Goal: Task Accomplishment & Management: Manage account settings

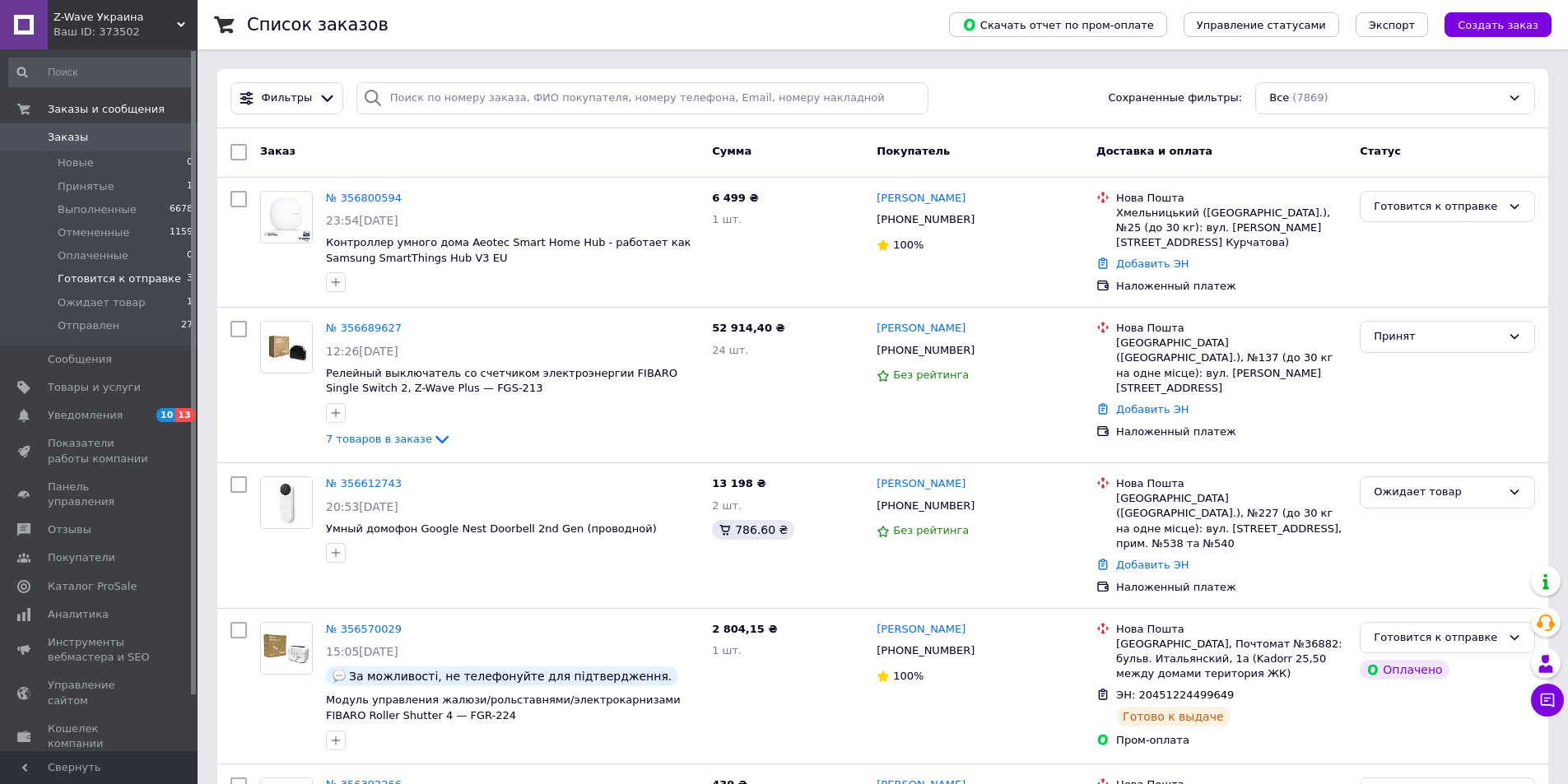
click at [108, 274] on span "Готовится к отправке" at bounding box center [119, 278] width 123 height 14
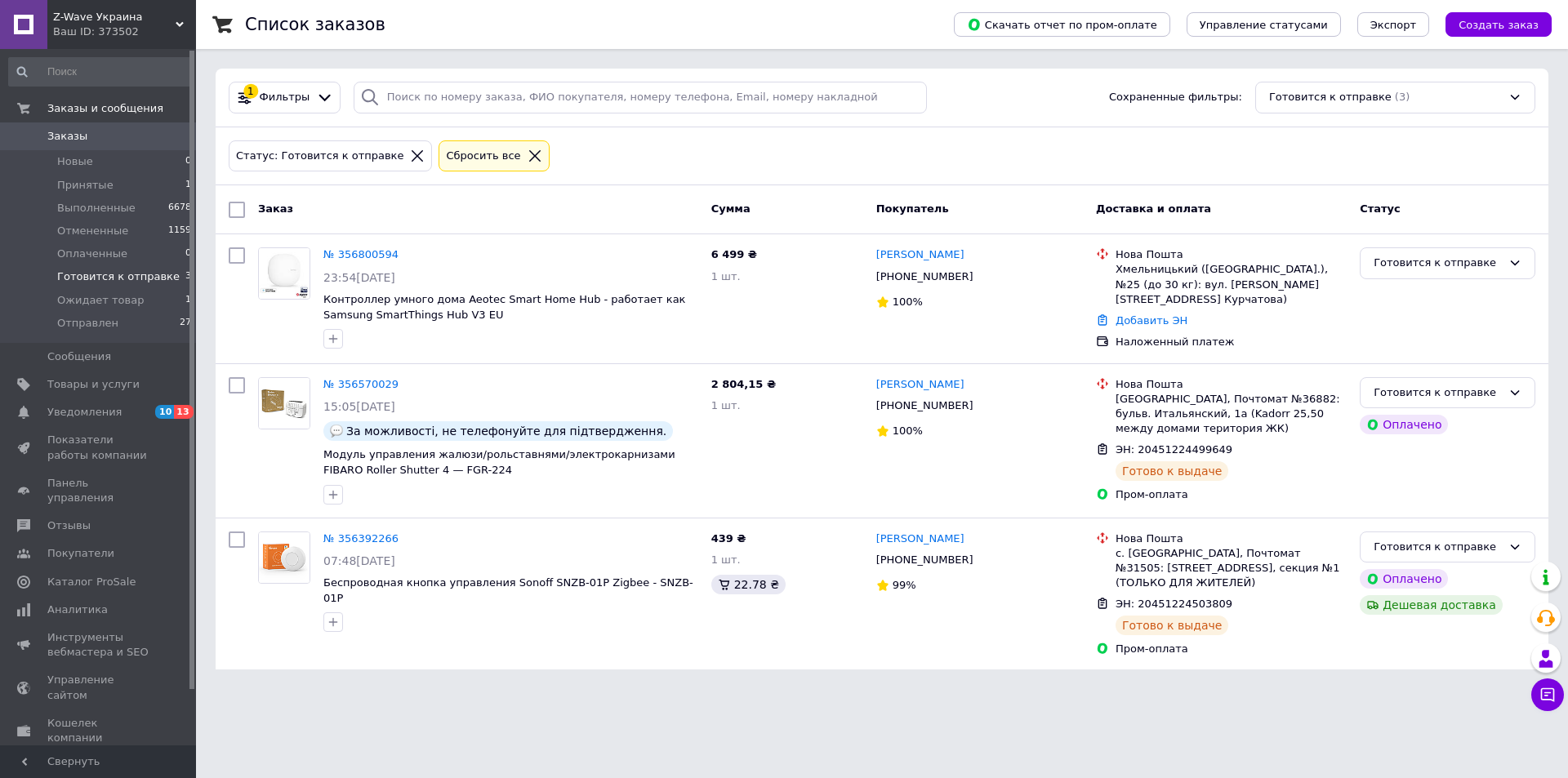
click at [130, 278] on span "Готовится к отправке" at bounding box center [118, 276] width 122 height 14
click at [126, 305] on span "Ожидает товар" at bounding box center [100, 300] width 87 height 14
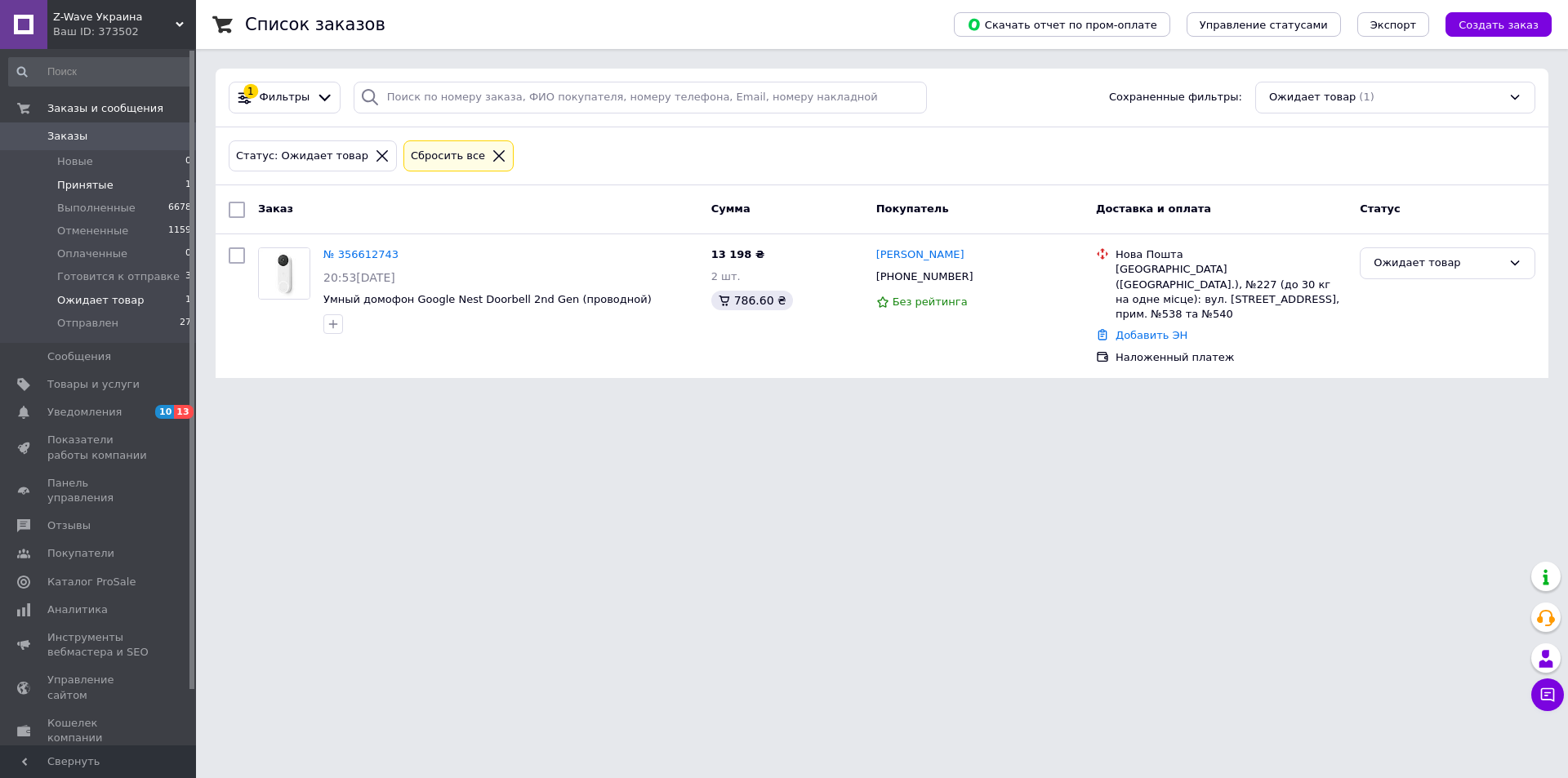
click at [102, 188] on span "Принятые" at bounding box center [85, 184] width 56 height 14
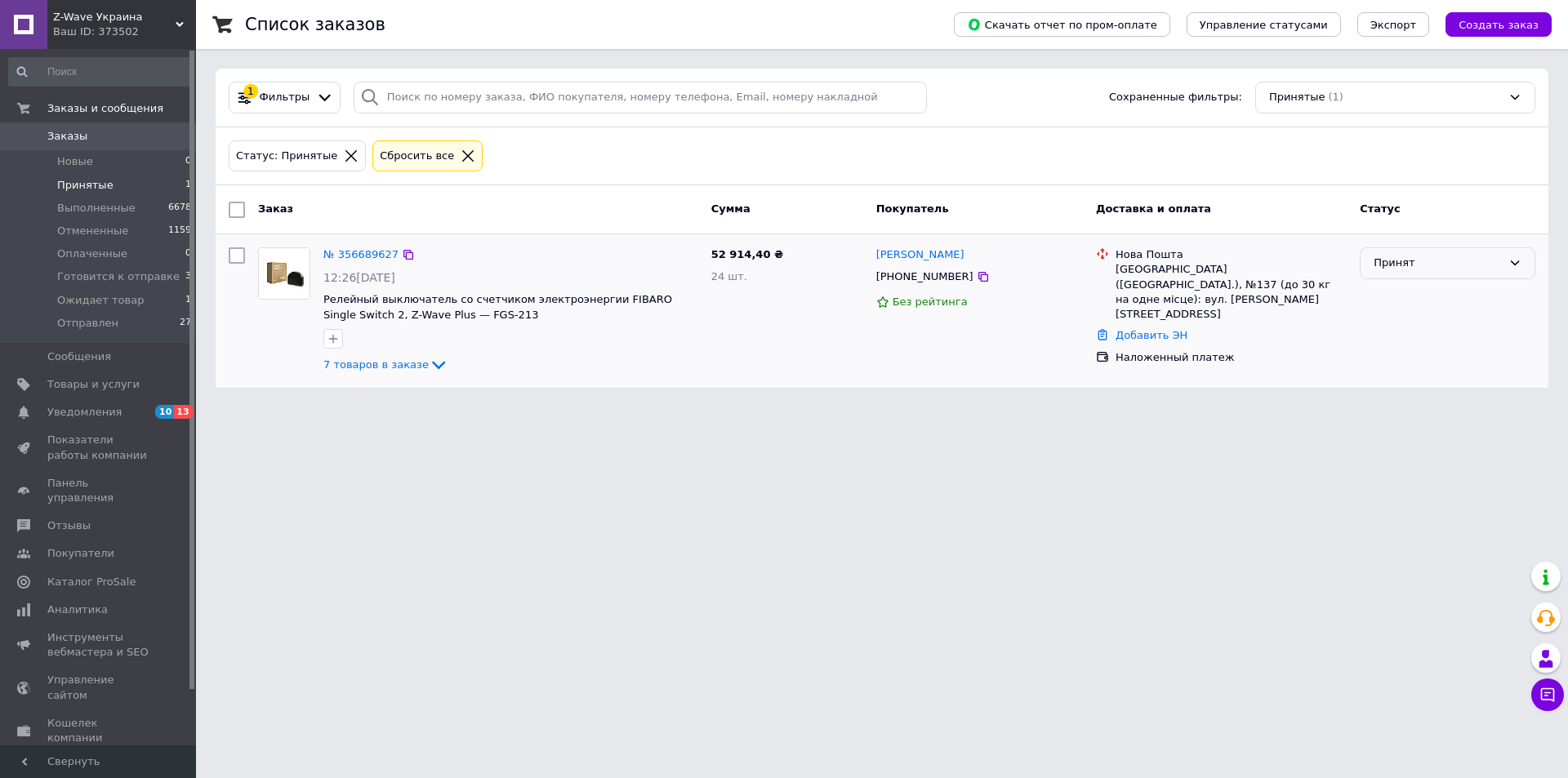
click at [1462, 261] on div "Принят" at bounding box center [1437, 264] width 128 height 17
click at [1433, 291] on li "Выполнен" at bounding box center [1448, 298] width 174 height 31
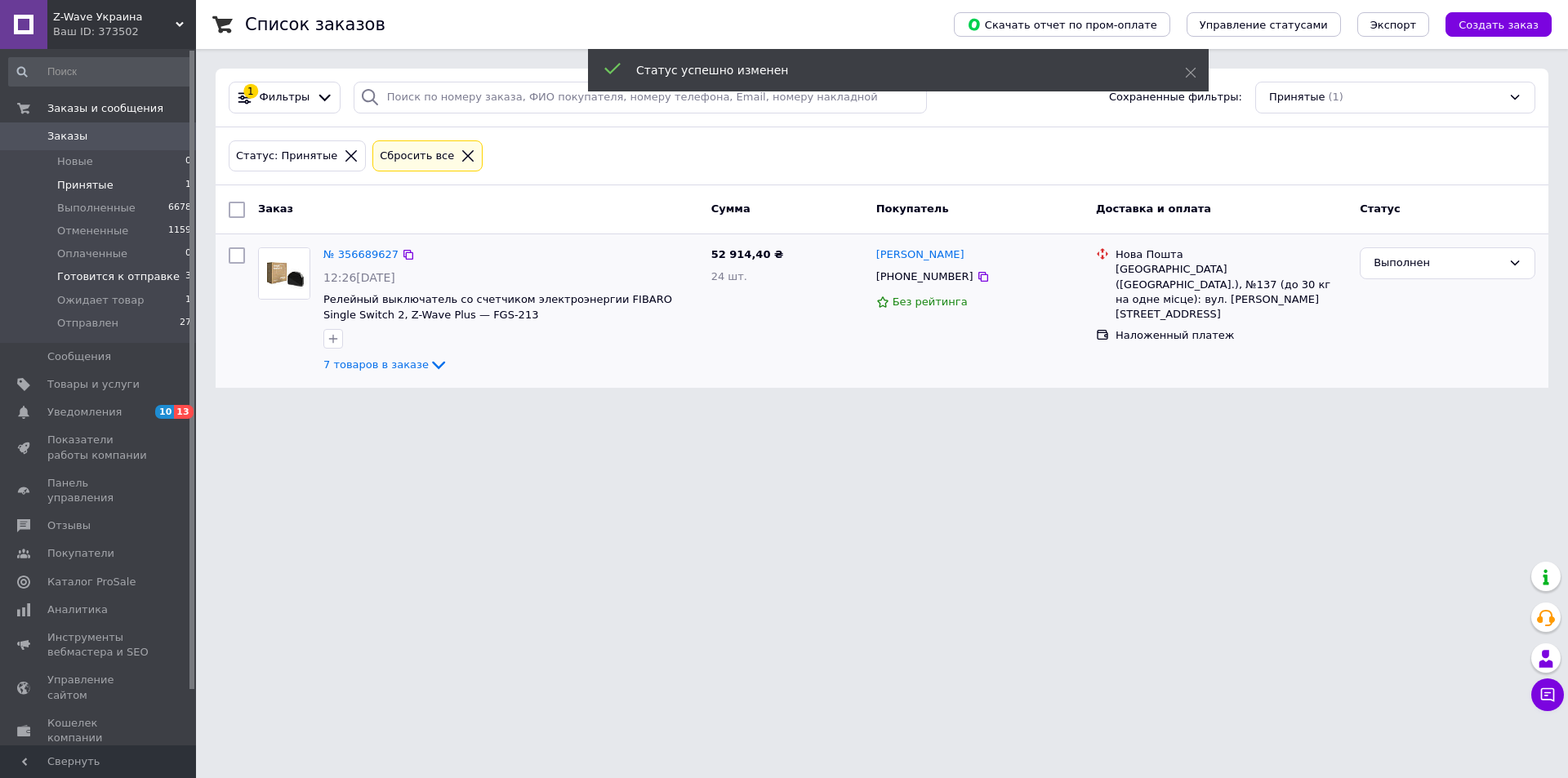
click at [134, 272] on span "Готовится к отправке" at bounding box center [118, 276] width 122 height 14
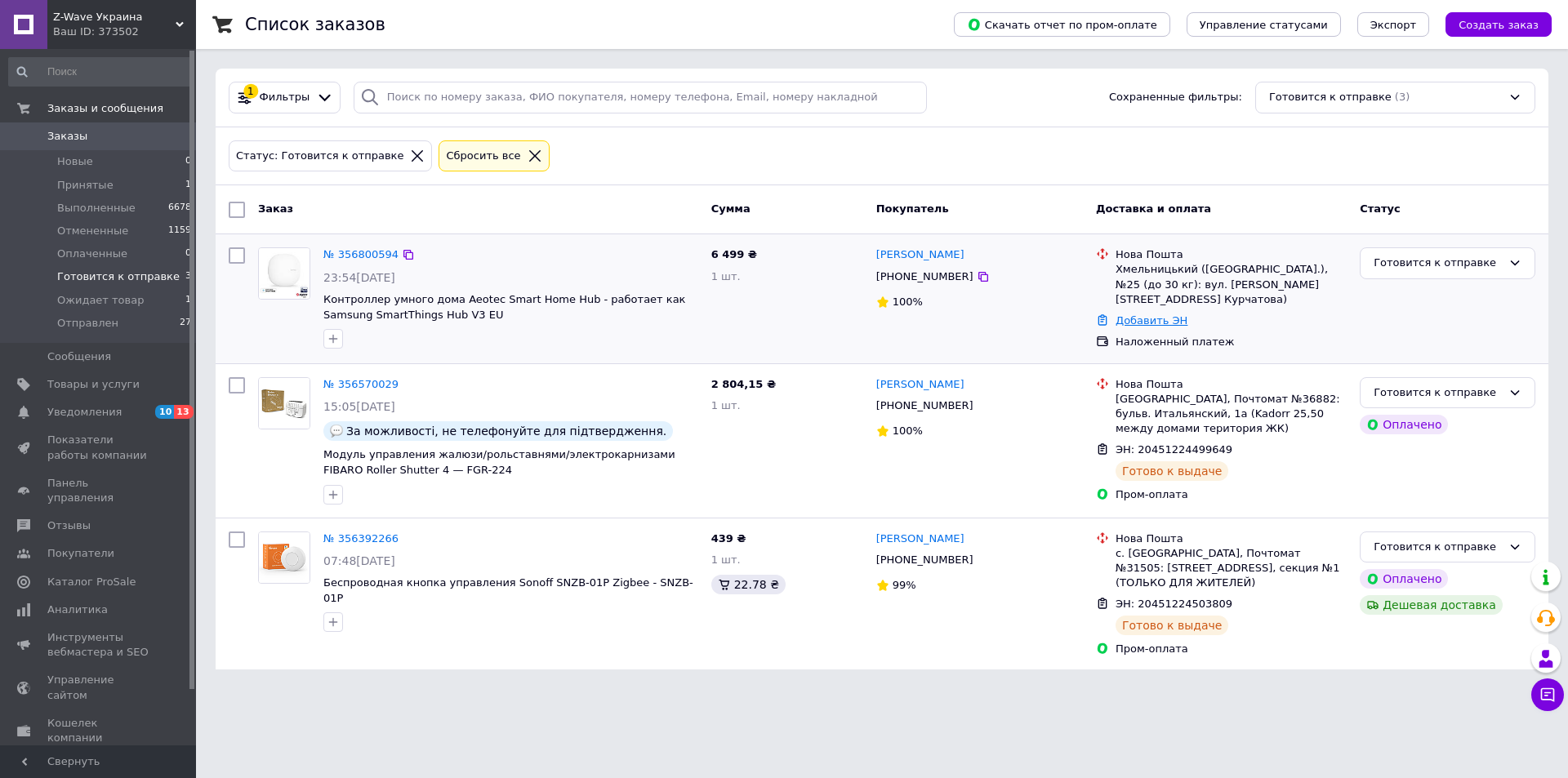
click at [1159, 314] on link "Добавить ЭН" at bounding box center [1150, 320] width 72 height 12
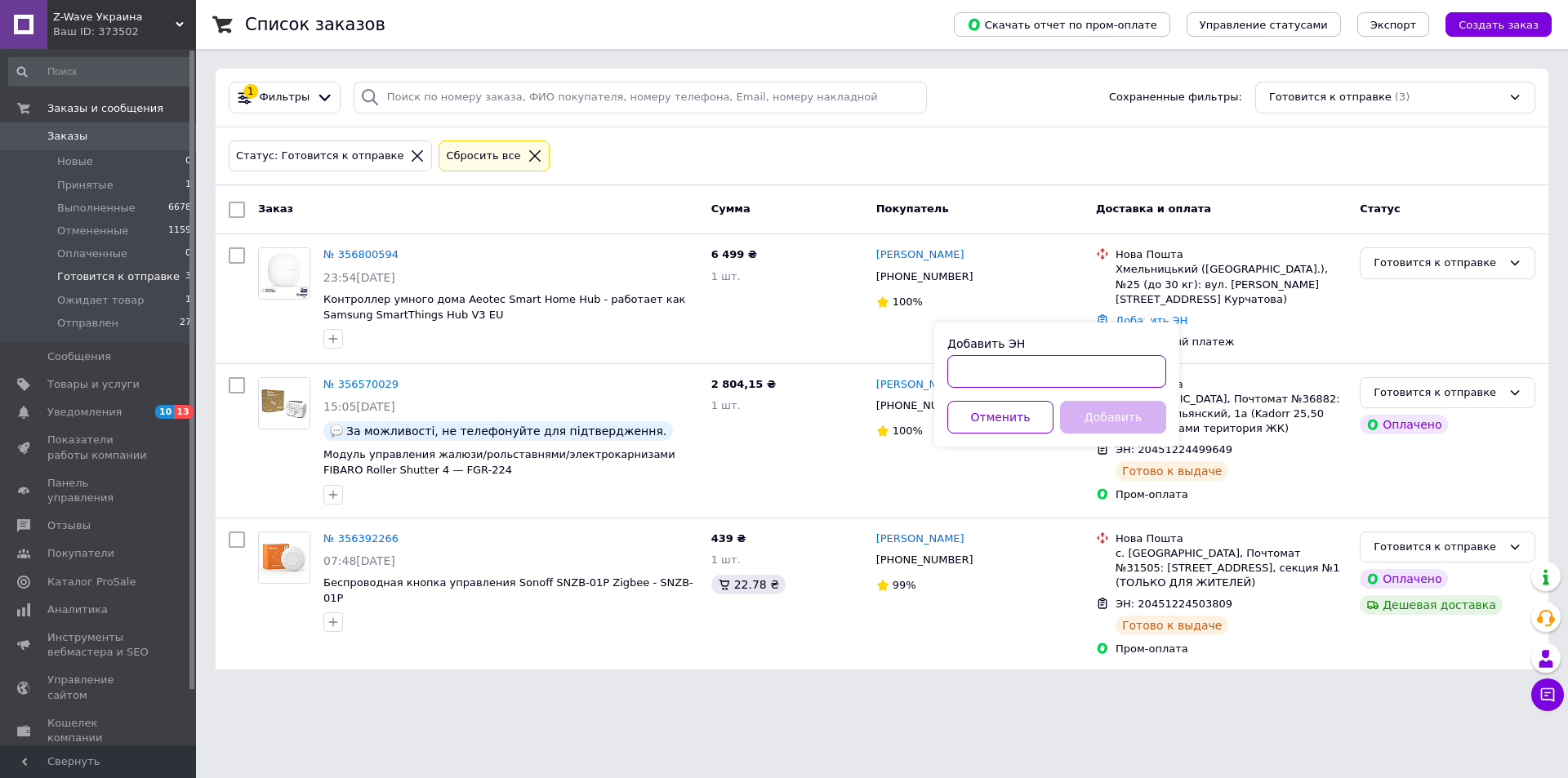
click at [1107, 368] on input "Добавить ЭН" at bounding box center [1056, 372] width 219 height 32
paste input "20451225191425"
type input "20451225191425"
click at [1124, 407] on button "Добавить" at bounding box center [1112, 418] width 106 height 32
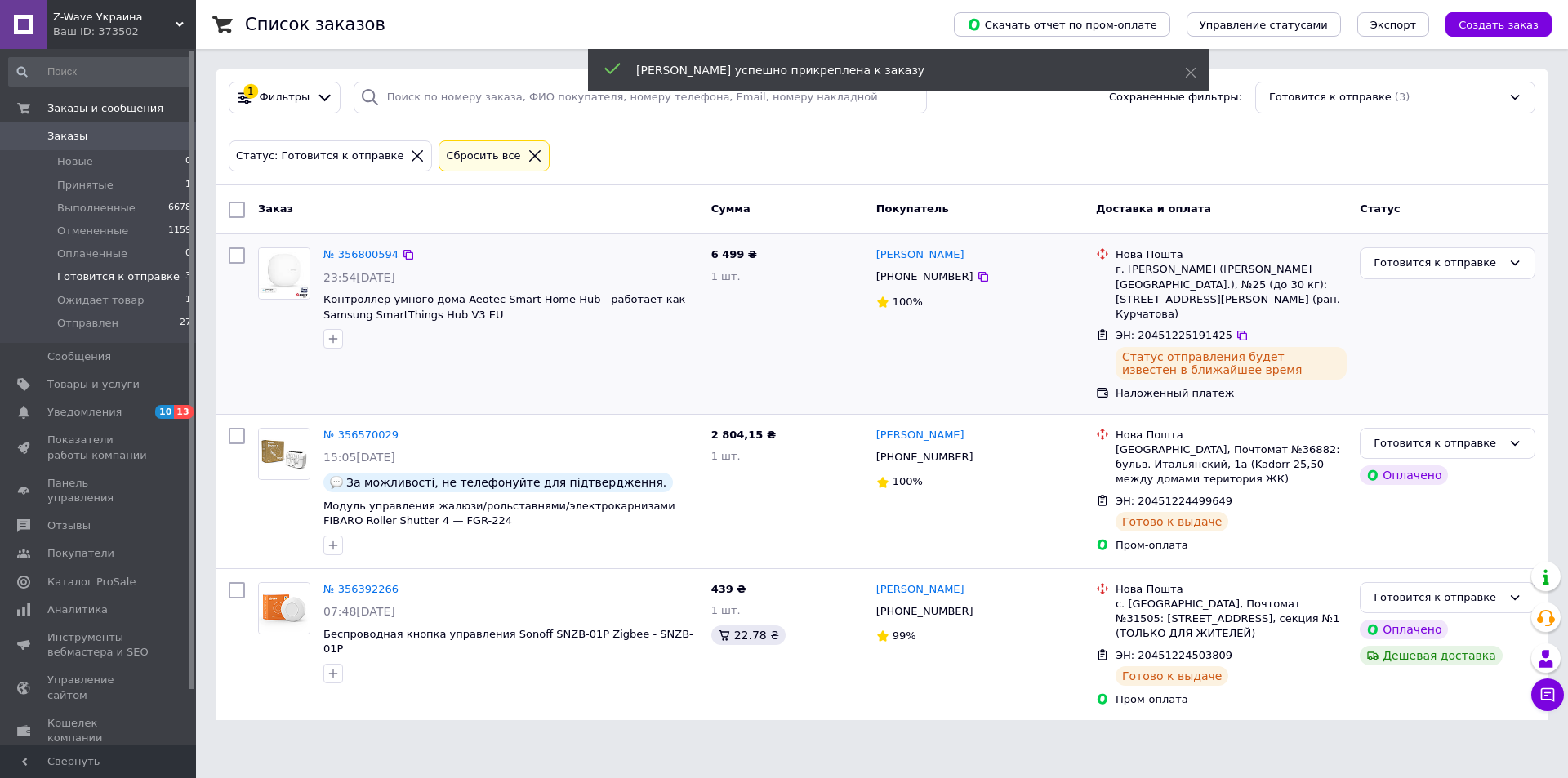
click at [1445, 389] on div "Готовится к отправке" at bounding box center [1447, 324] width 188 height 166
click at [1446, 415] on div "№ 356570029 15:05[DATE] За можливості, не телефонуйте для підтвердження. Модуль…" at bounding box center [882, 491] width 1333 height 154
click at [1451, 435] on div "Готовится к отправке" at bounding box center [1437, 443] width 128 height 17
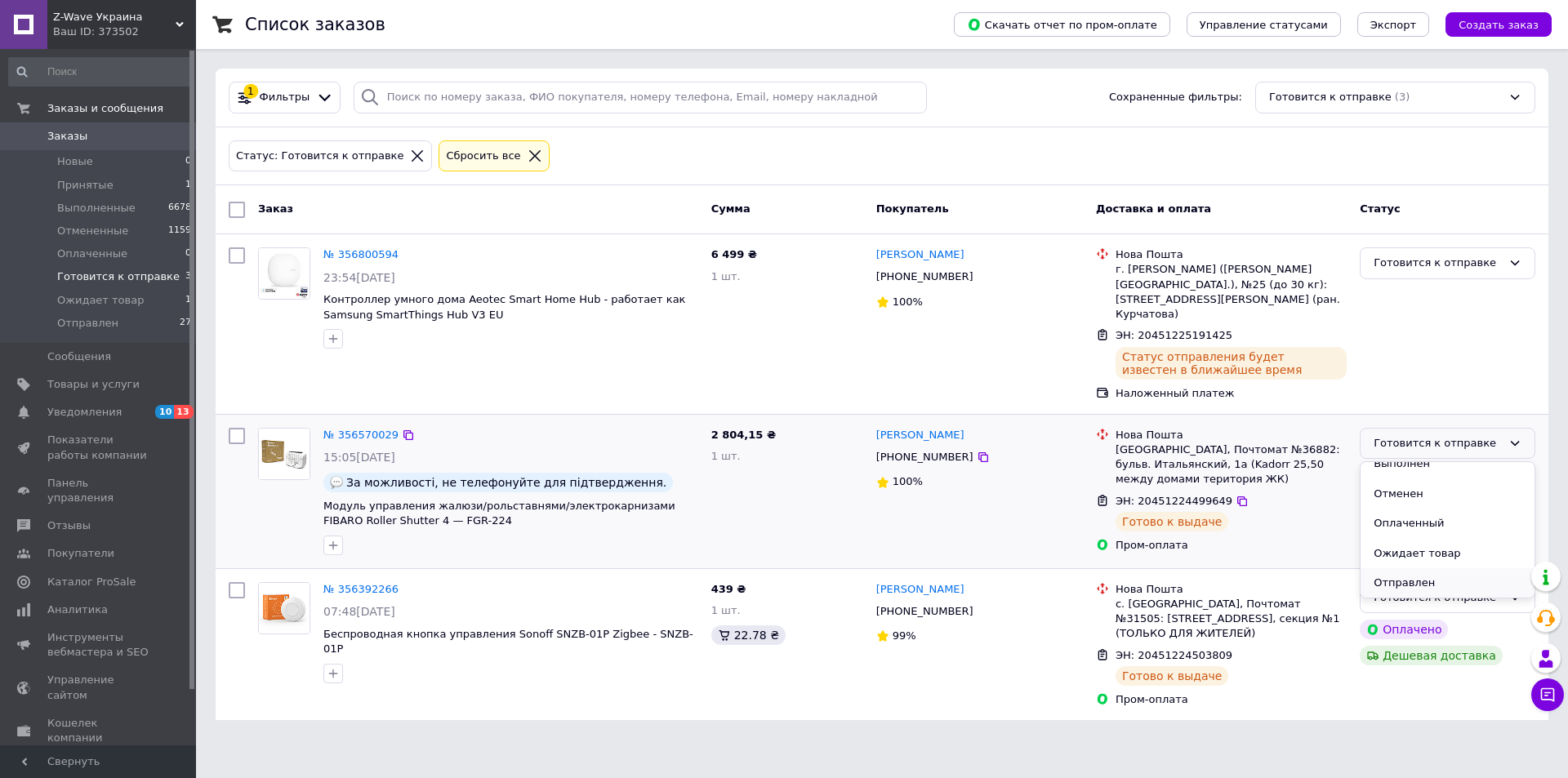
click at [1416, 573] on li "Отправлен" at bounding box center [1448, 584] width 174 height 31
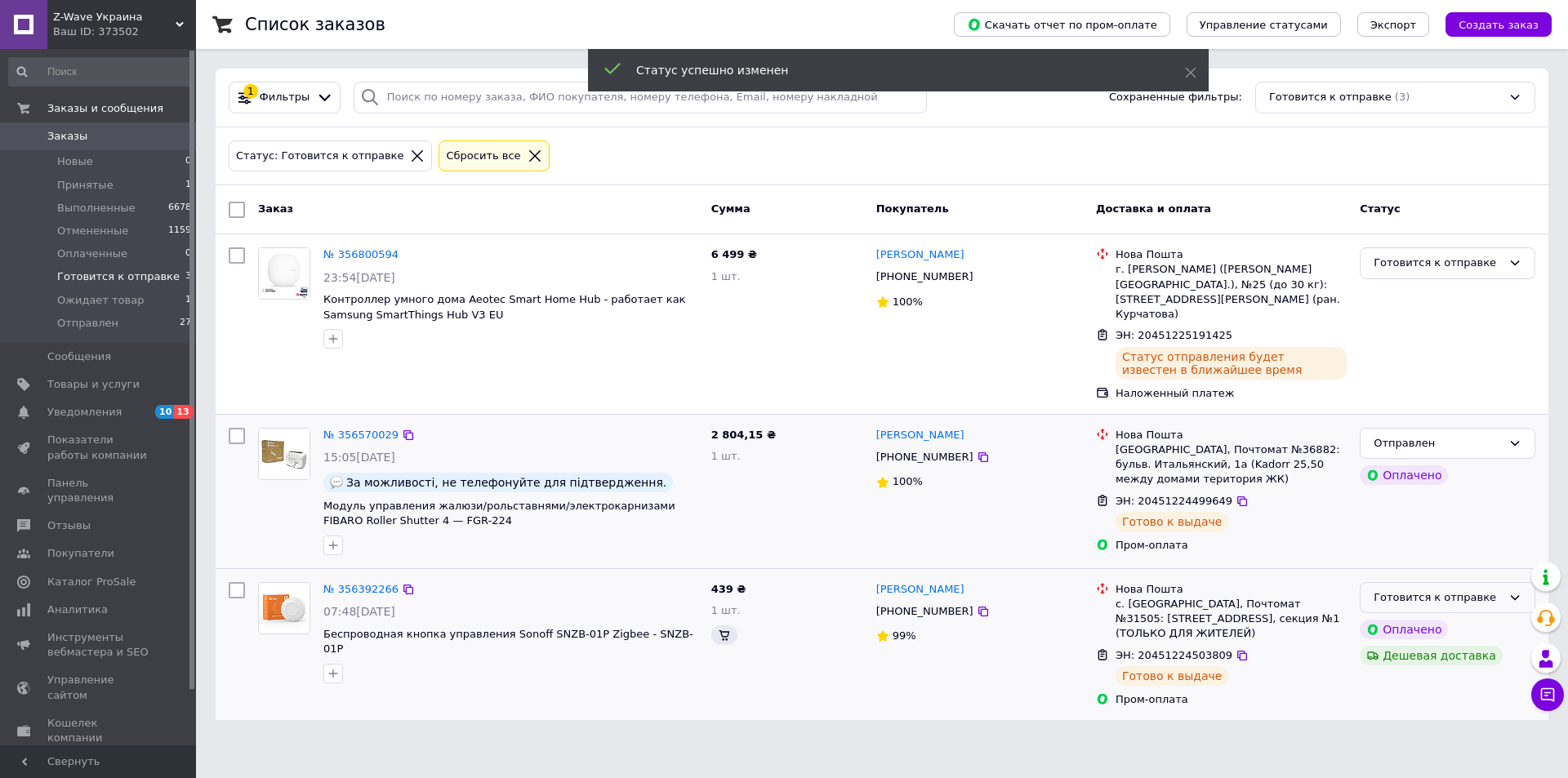
click at [1430, 590] on div "Готовится к отправке" at bounding box center [1437, 598] width 128 height 17
click at [1411, 723] on li "Отправлен" at bounding box center [1448, 738] width 174 height 31
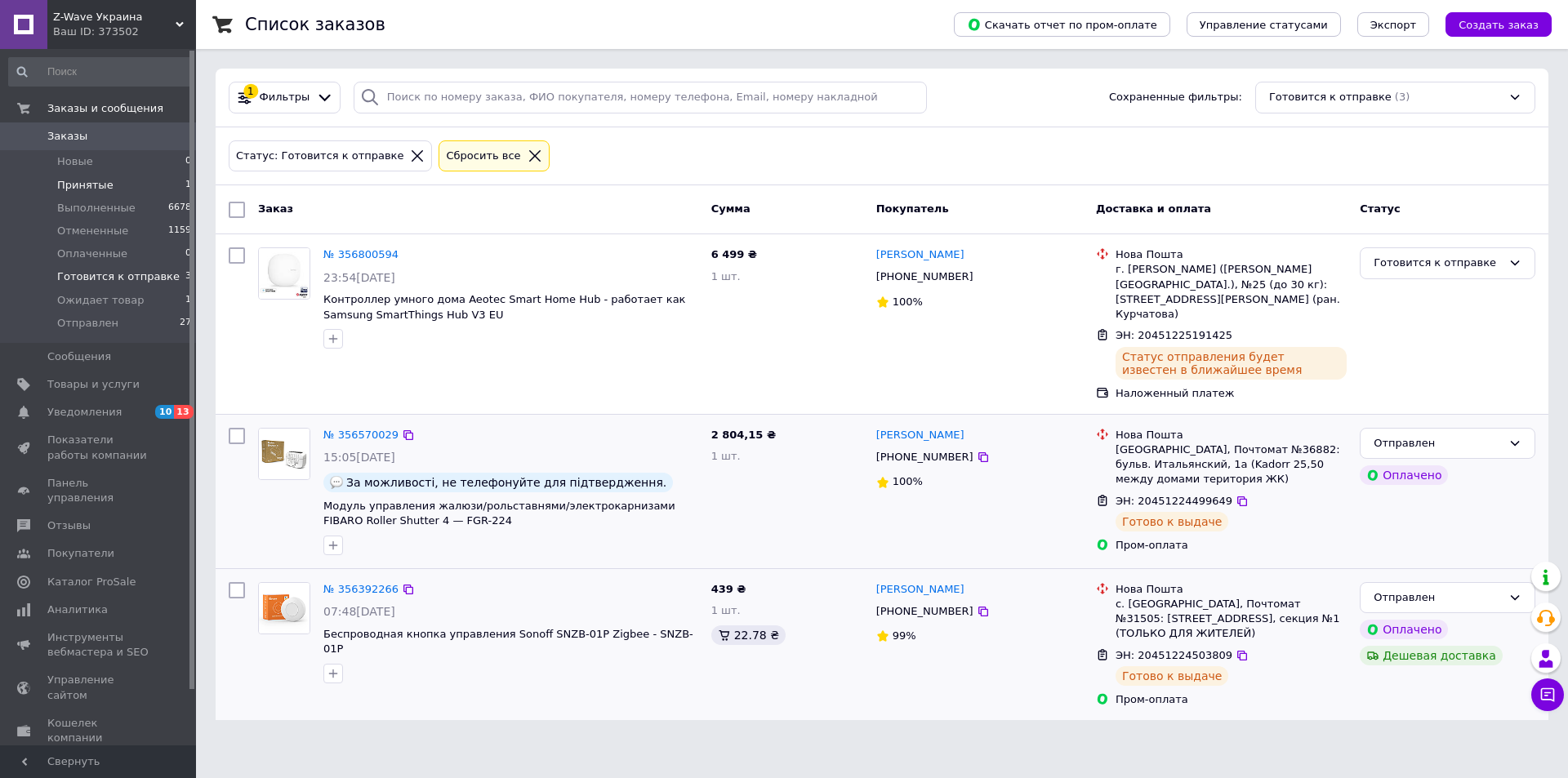
click at [85, 180] on span "Принятые" at bounding box center [85, 184] width 56 height 14
